Goal: Transaction & Acquisition: Download file/media

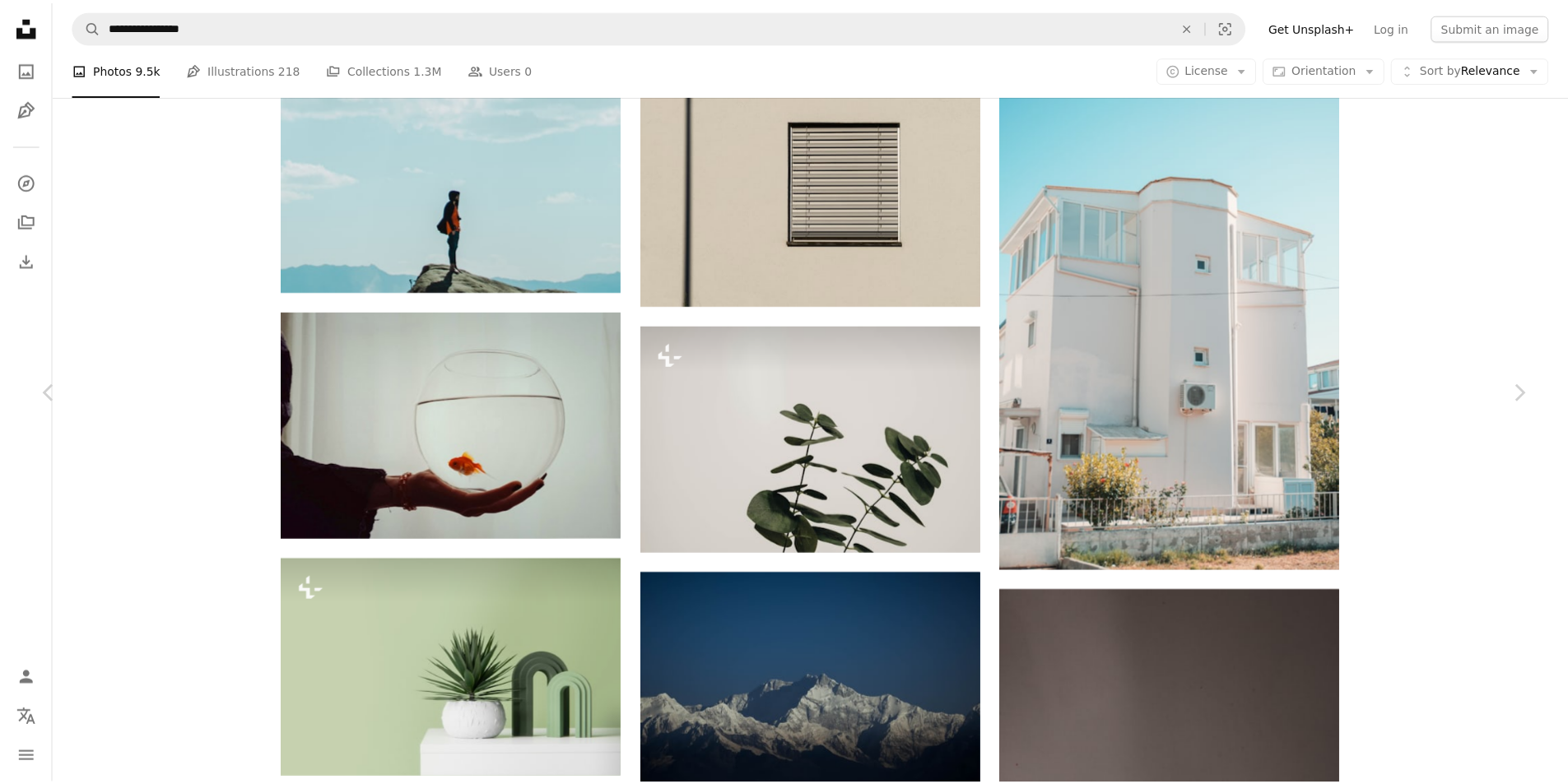
scroll to position [57750, 0]
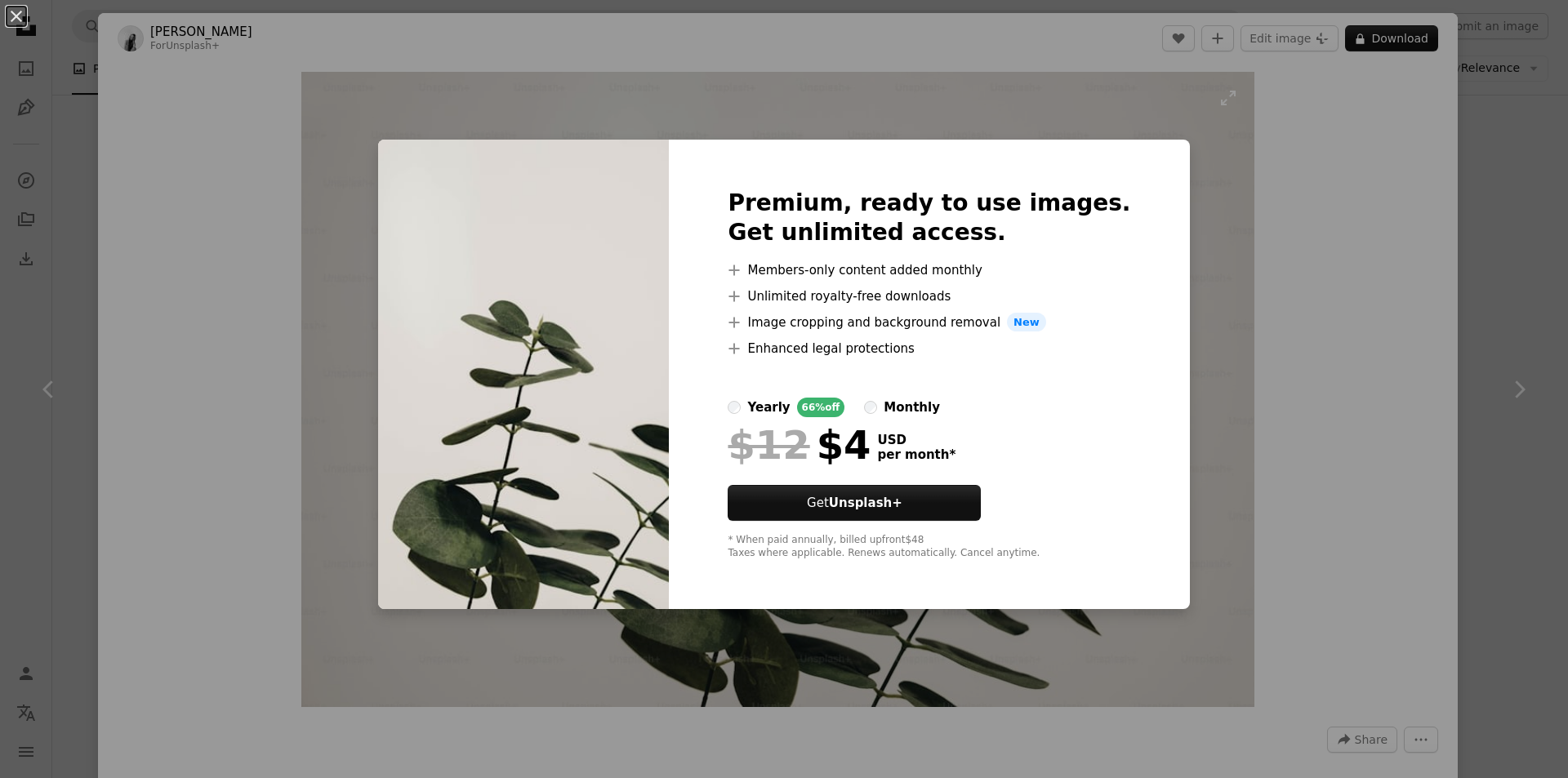
drag, startPoint x: 1133, startPoint y: 101, endPoint x: 927, endPoint y: 263, distance: 262.1
click at [1133, 100] on div "An X shape Premium, ready to use images. Get unlimited access. A plus sign Memb…" at bounding box center [784, 389] width 1568 height 778
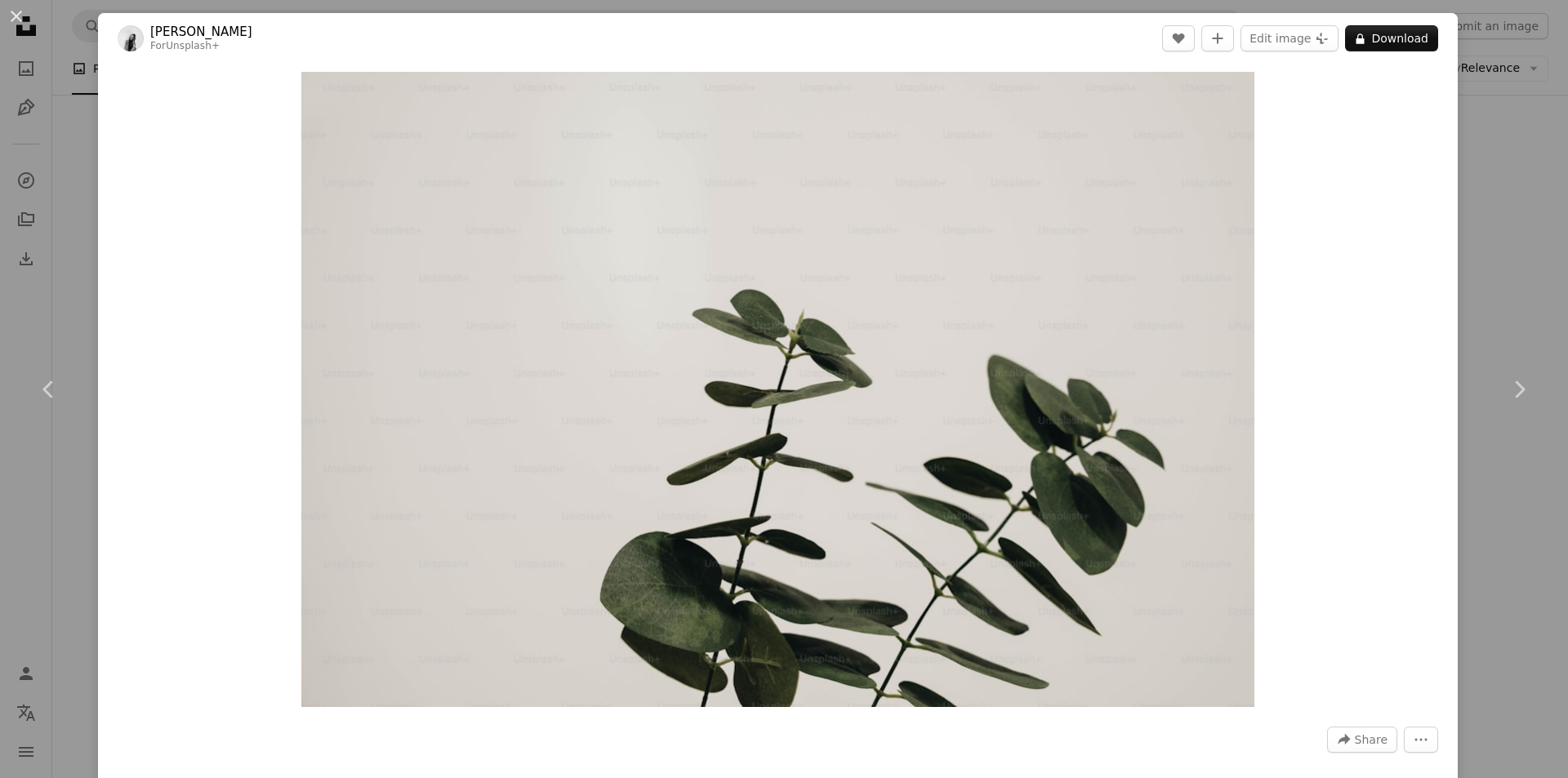
drag, startPoint x: 1465, startPoint y: 136, endPoint x: 1492, endPoint y: 146, distance: 28.8
click at [1465, 136] on div "An X shape Chevron left Chevron right [PERSON_NAME] For Unsplash+ A heart A plu…" at bounding box center [784, 389] width 1568 height 778
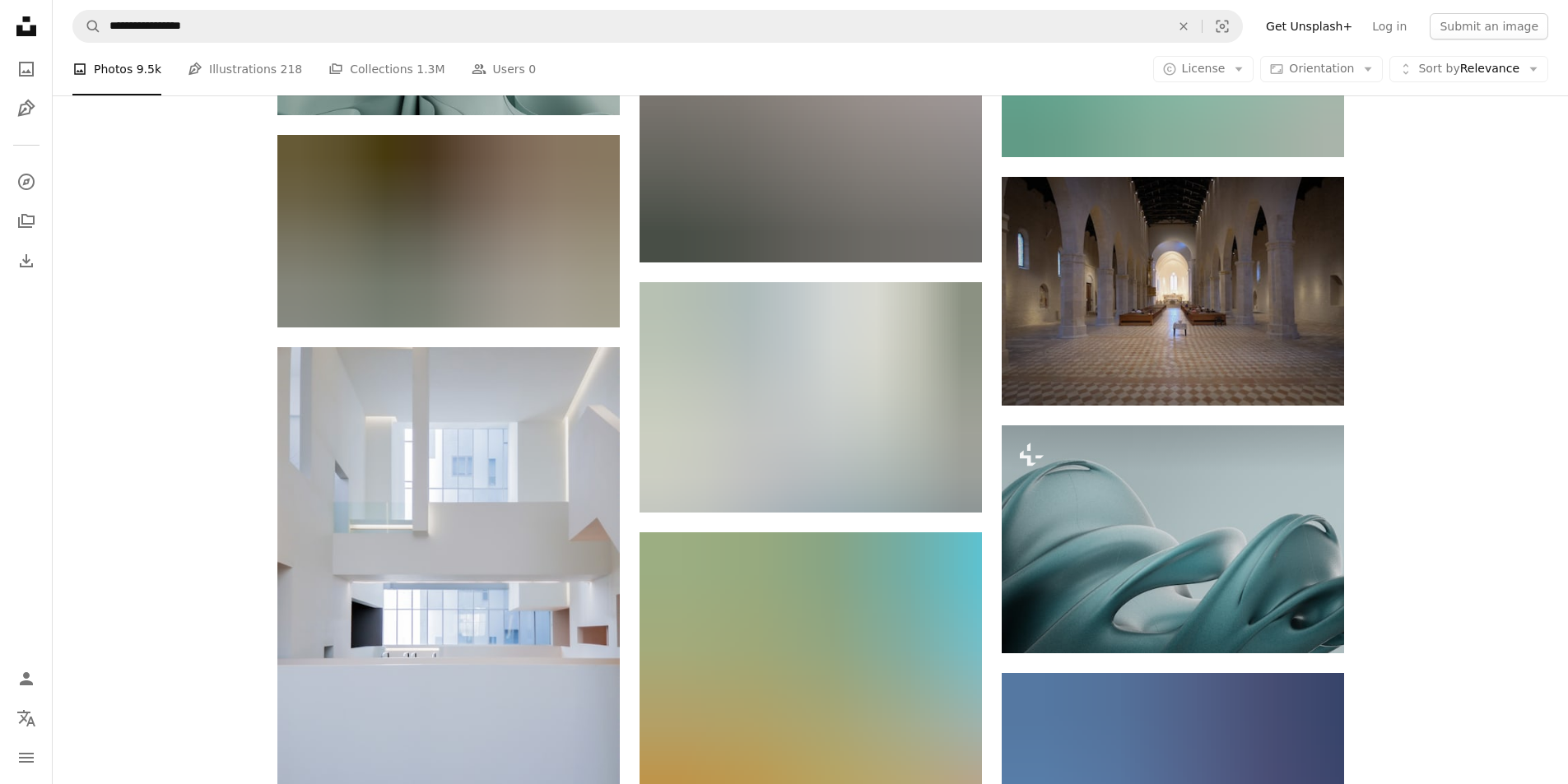
scroll to position [89764, 0]
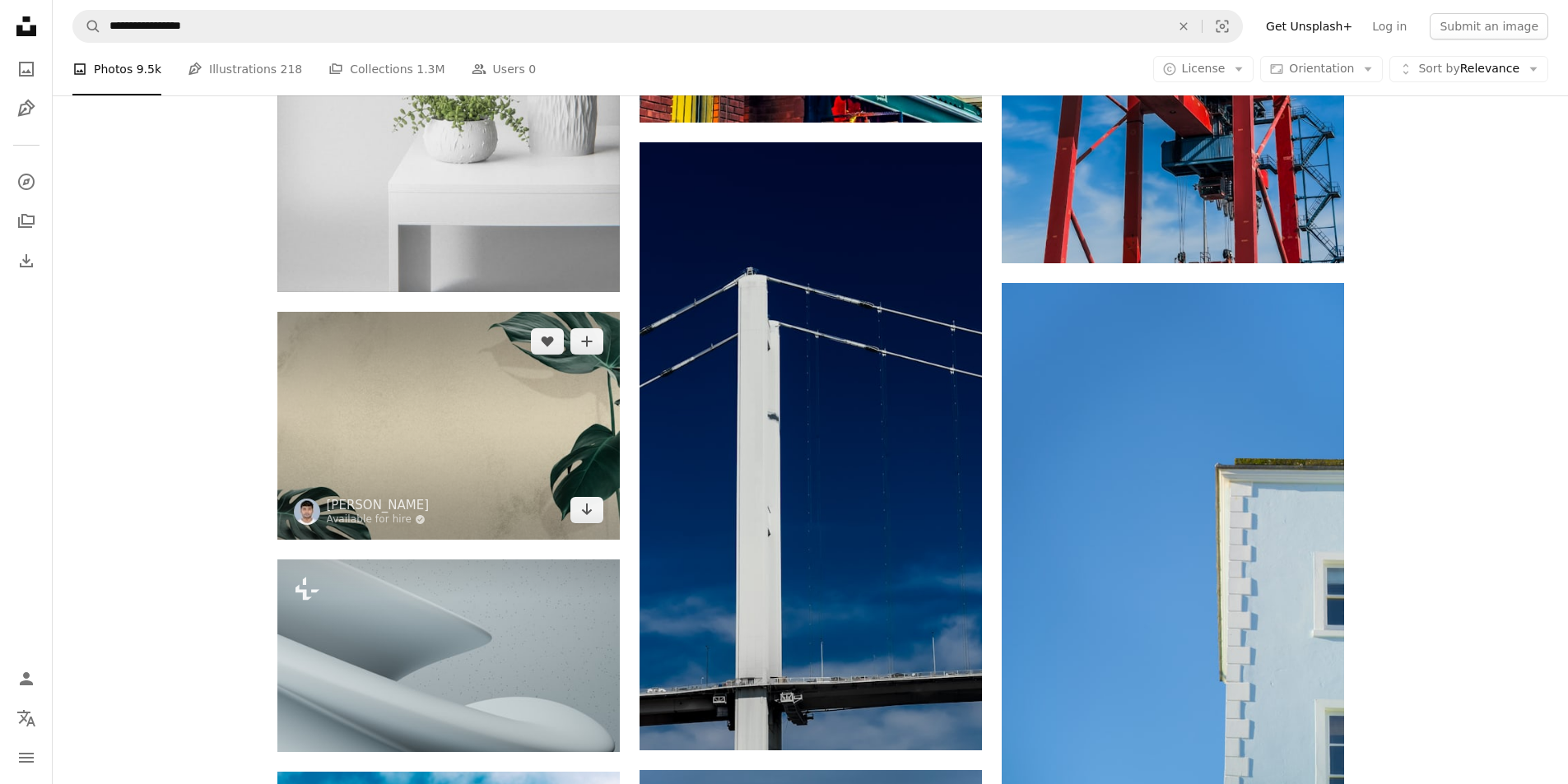
drag, startPoint x: 456, startPoint y: 437, endPoint x: 463, endPoint y: 461, distance: 25.0
click at [449, 453] on img at bounding box center [449, 426] width 343 height 228
click at [586, 505] on icon "Download" at bounding box center [586, 509] width 11 height 11
